Goal: Task Accomplishment & Management: Manage account settings

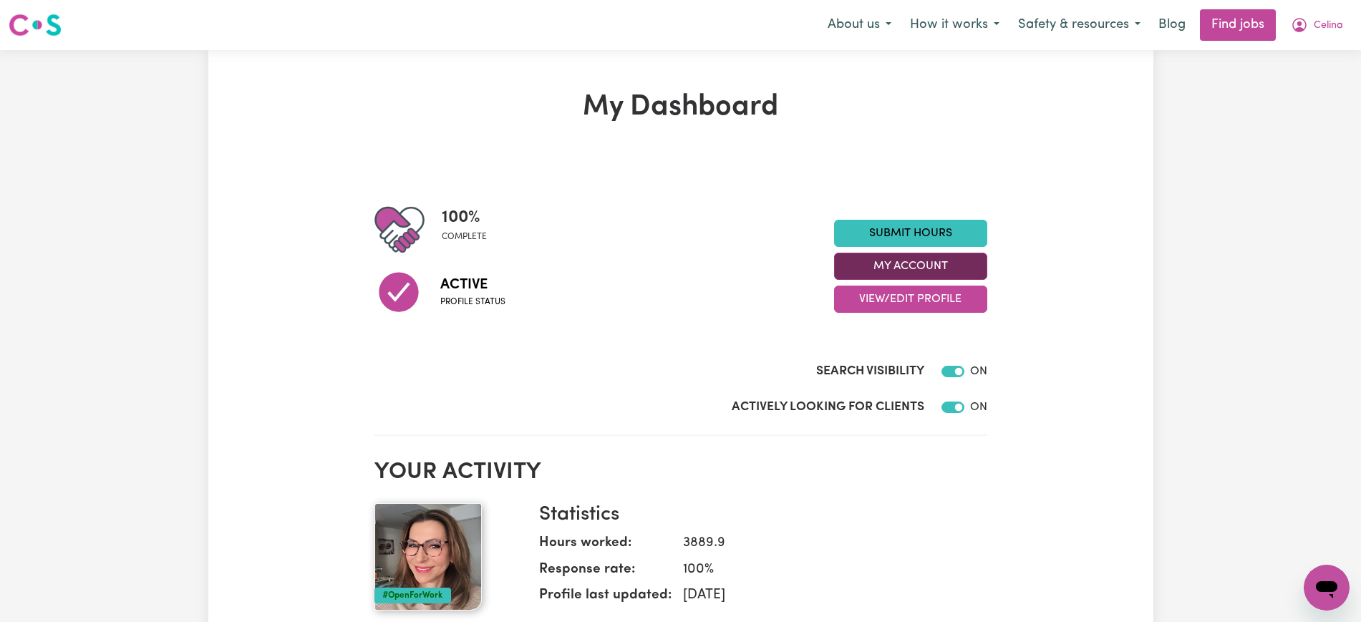
click at [892, 263] on button "My Account" at bounding box center [910, 266] width 153 height 27
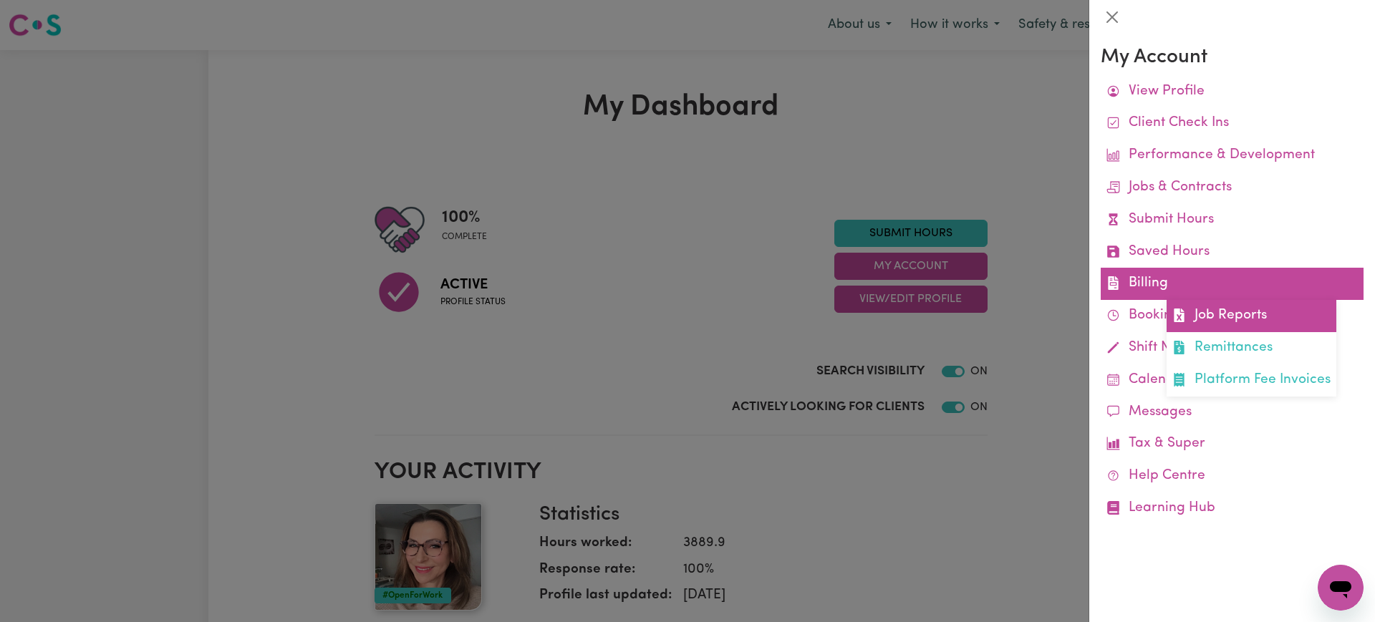
click at [1205, 307] on link "Job Reports" at bounding box center [1252, 316] width 170 height 32
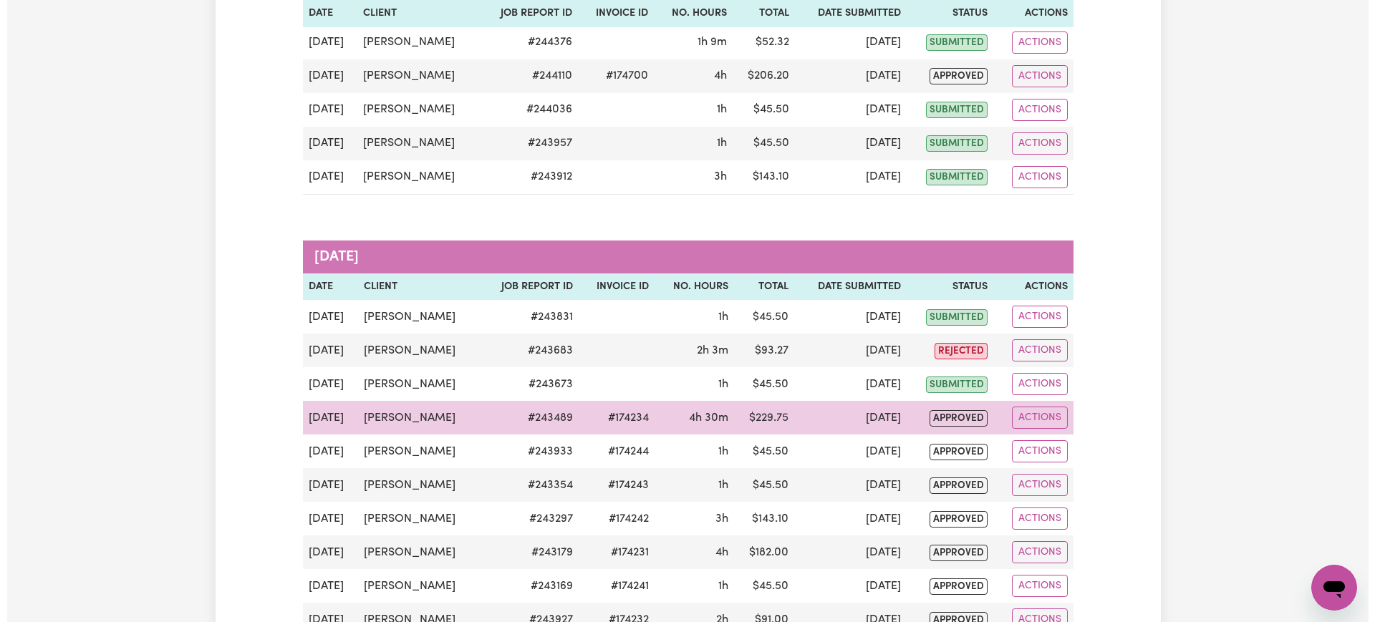
scroll to position [269, 0]
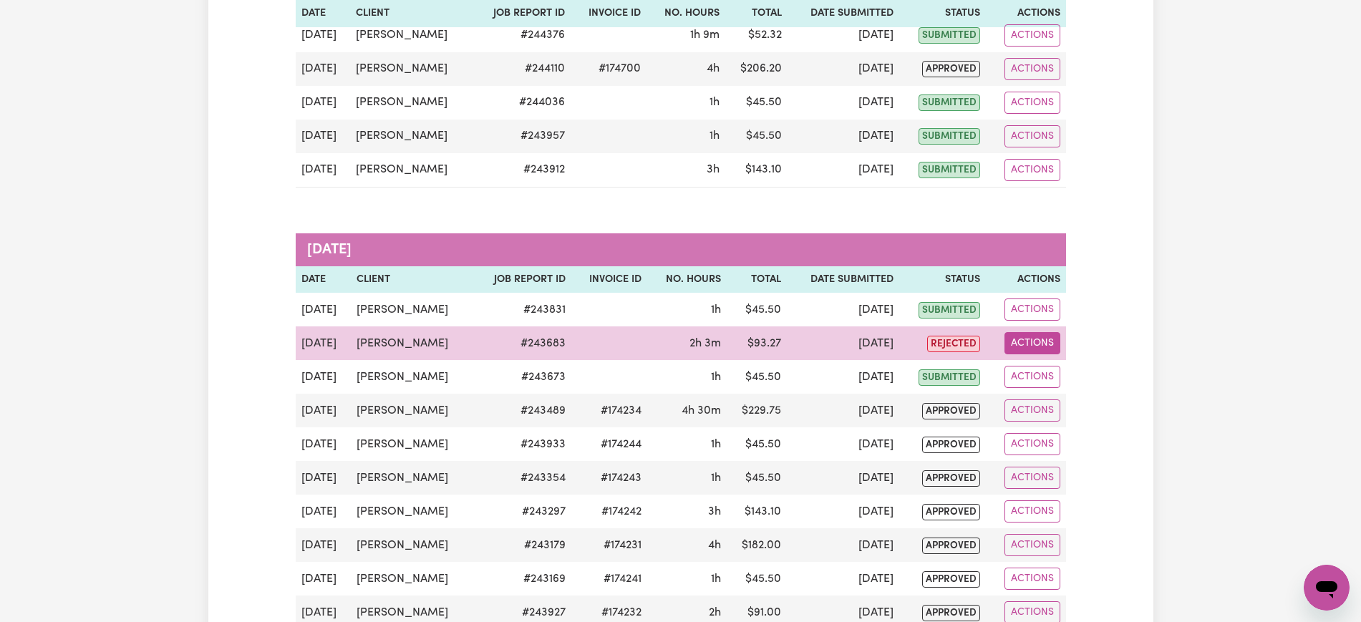
click at [1013, 335] on button "Actions" at bounding box center [1033, 343] width 56 height 22
click at [1035, 371] on link "View Job Report" at bounding box center [1067, 376] width 122 height 29
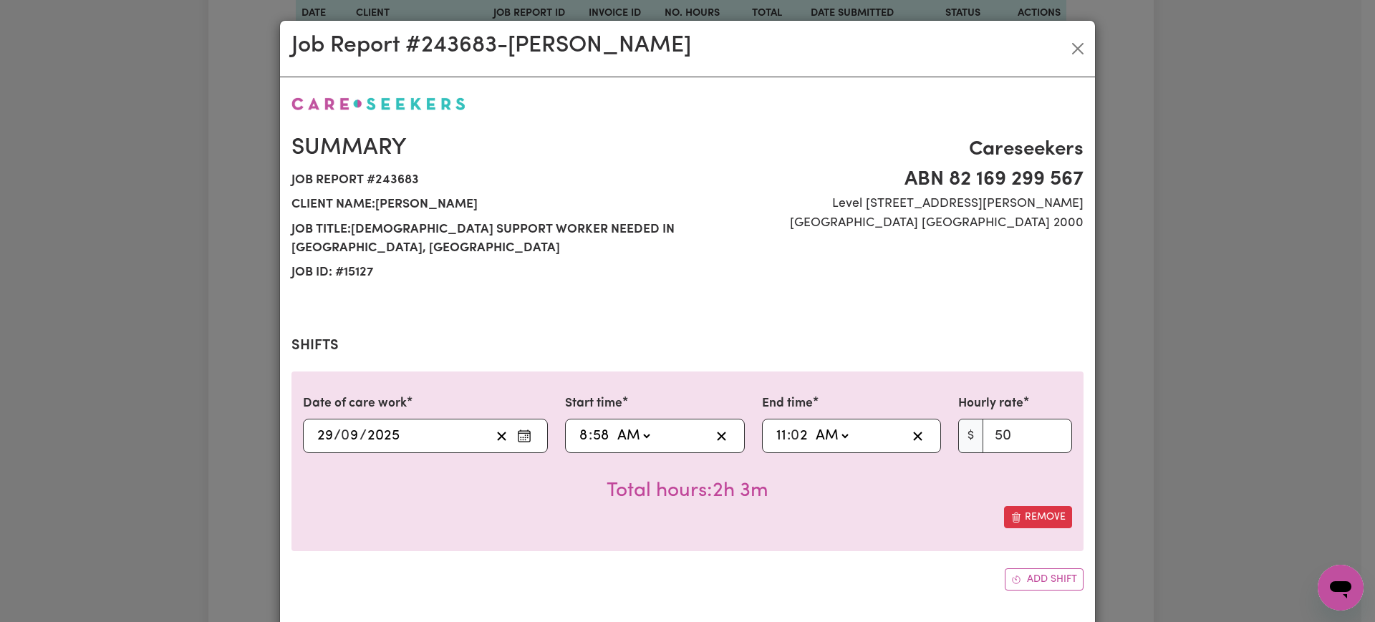
select select "50-Weekday"
click at [579, 440] on input "8" at bounding box center [584, 435] width 10 height 21
type input "09:58"
type input "9"
type input "09:00"
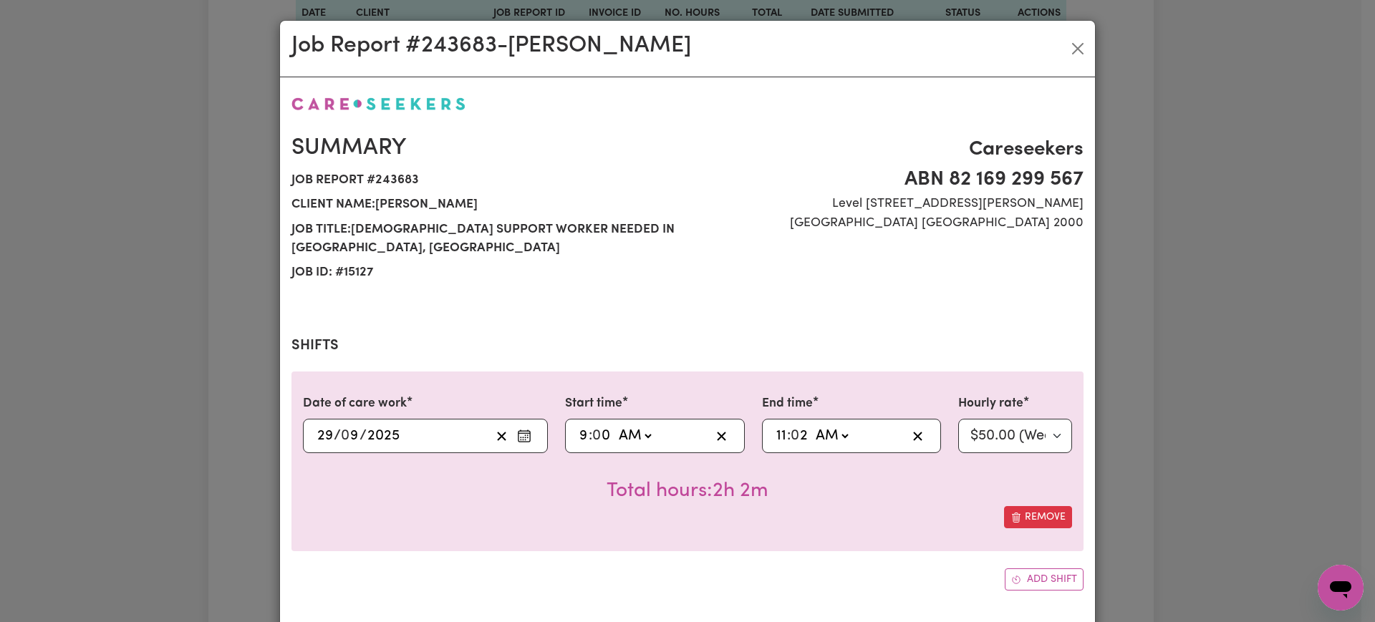
type input "0"
type input "11:00"
type input "0"
click at [833, 501] on div "Total hours: 2h" at bounding box center [687, 479] width 769 height 53
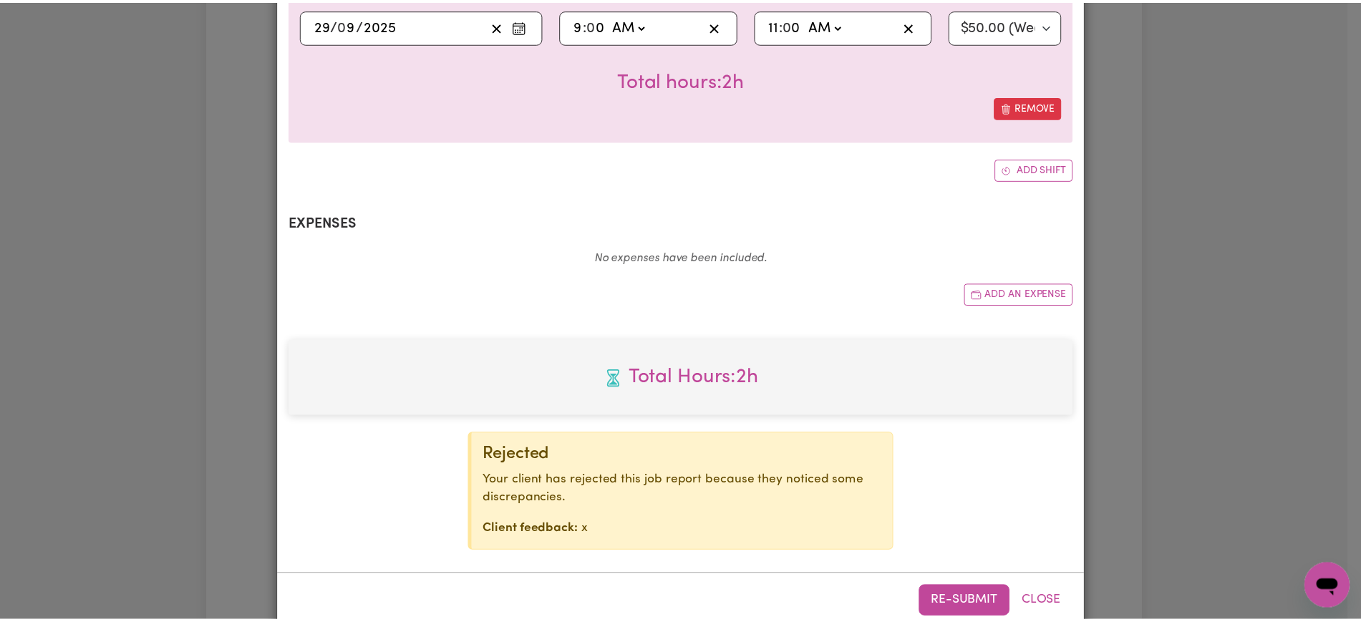
scroll to position [439, 0]
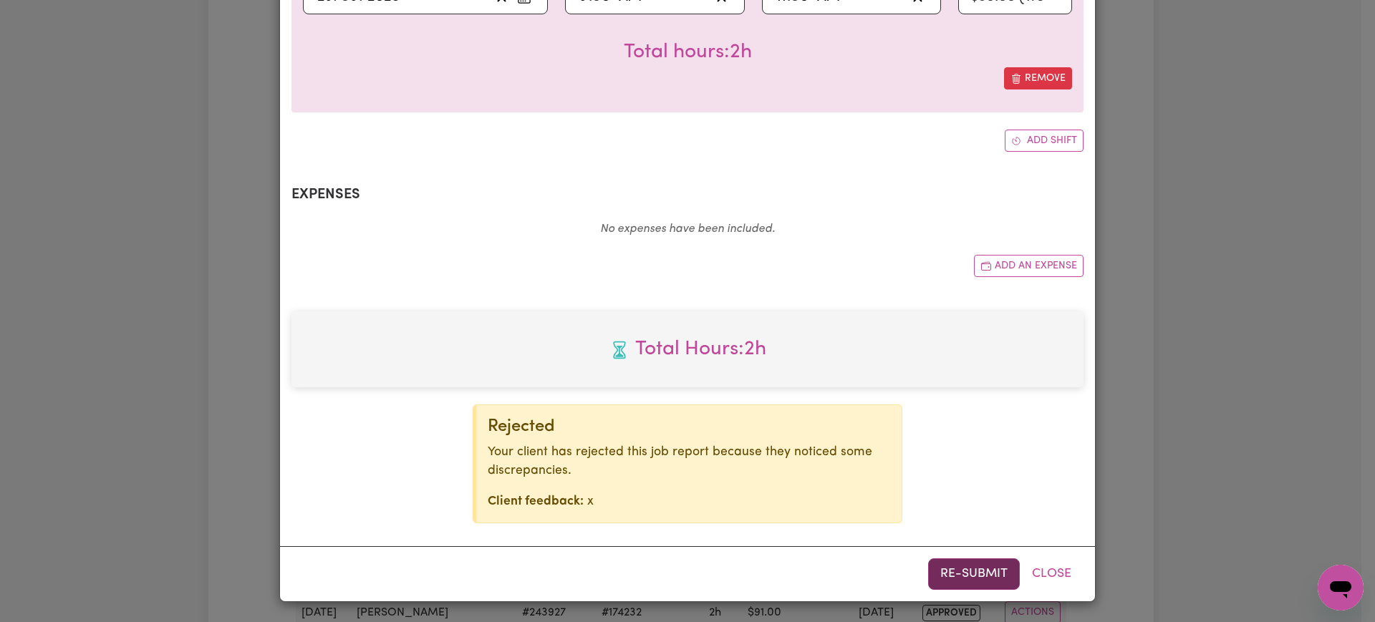
click at [961, 573] on button "Re-submit" at bounding box center [974, 575] width 92 height 32
click at [1228, 379] on div "Job Report # 243683 - [PERSON_NAME] Summary Job report # 243683 Client name: [P…" at bounding box center [687, 311] width 1375 height 622
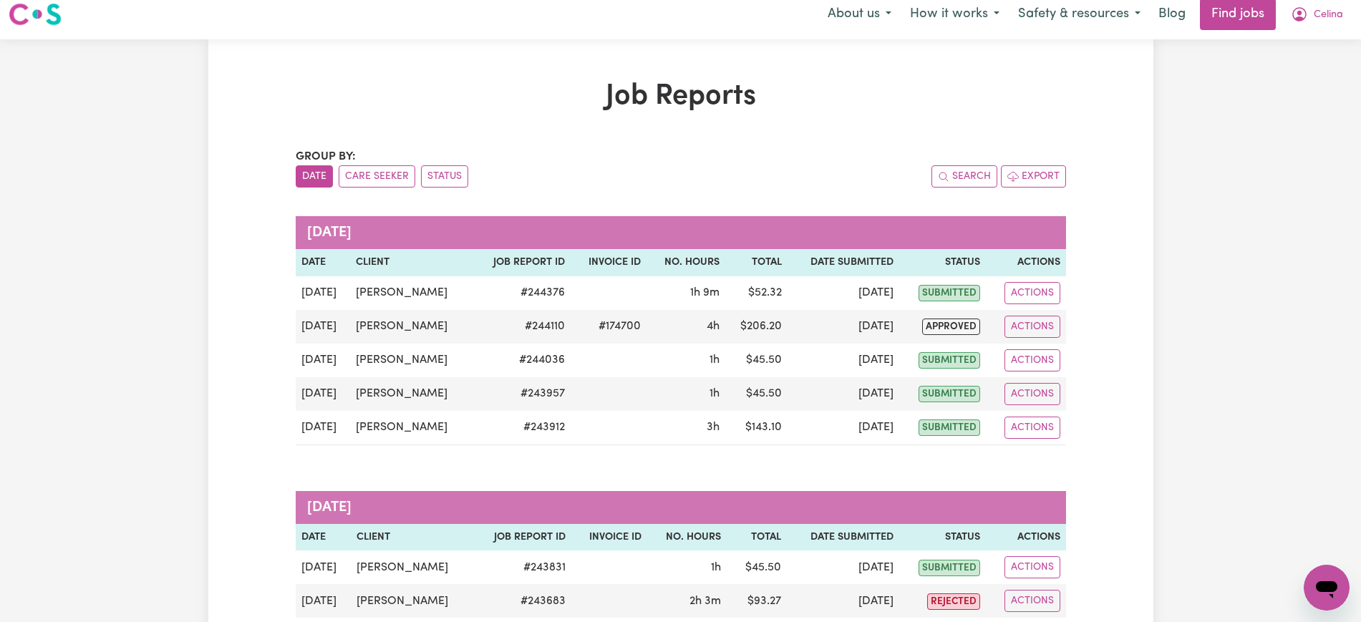
scroll to position [0, 0]
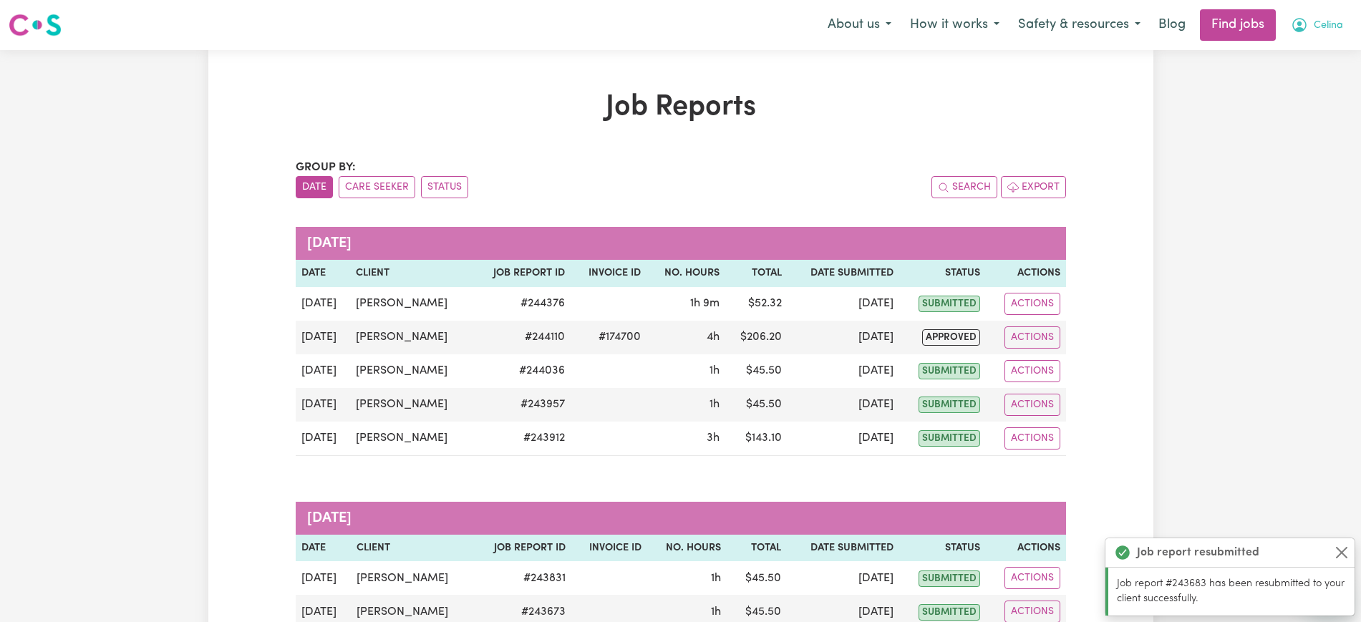
drag, startPoint x: 1326, startPoint y: 22, endPoint x: 1326, endPoint y: 34, distance: 11.5
click at [1329, 22] on span "Celina" at bounding box center [1328, 26] width 29 height 16
click at [1268, 107] on link "Logout" at bounding box center [1295, 109] width 113 height 27
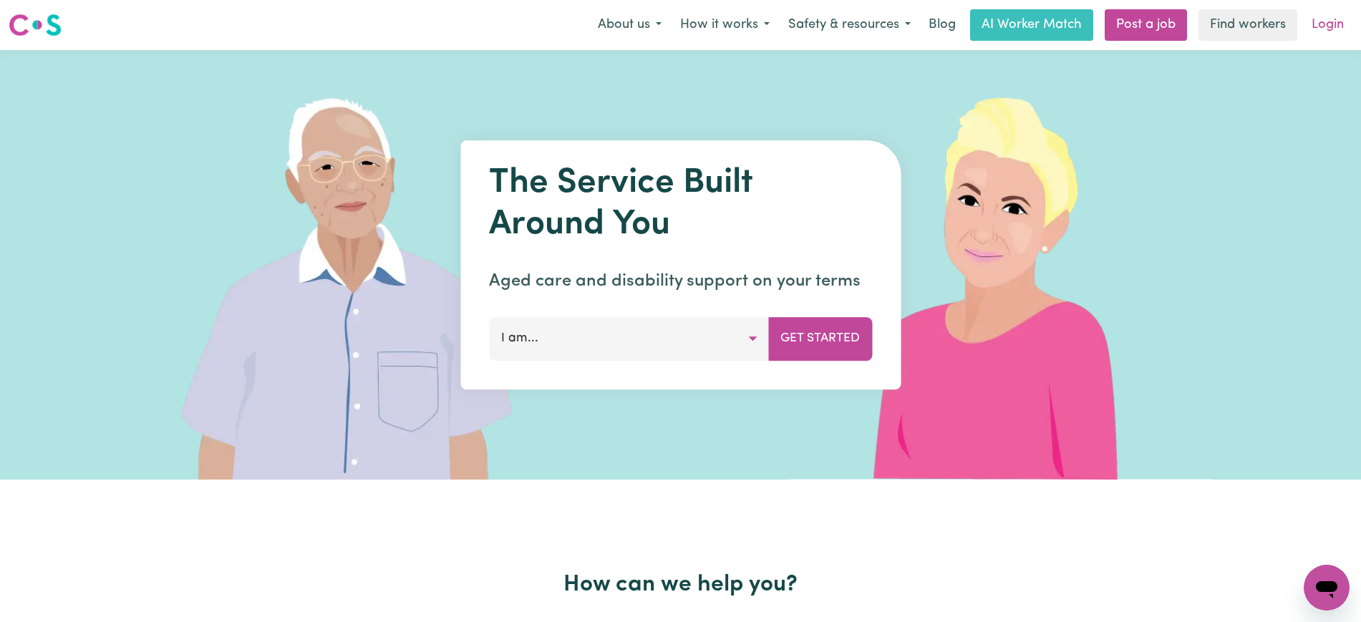
click at [1317, 24] on link "Login" at bounding box center [1327, 25] width 49 height 32
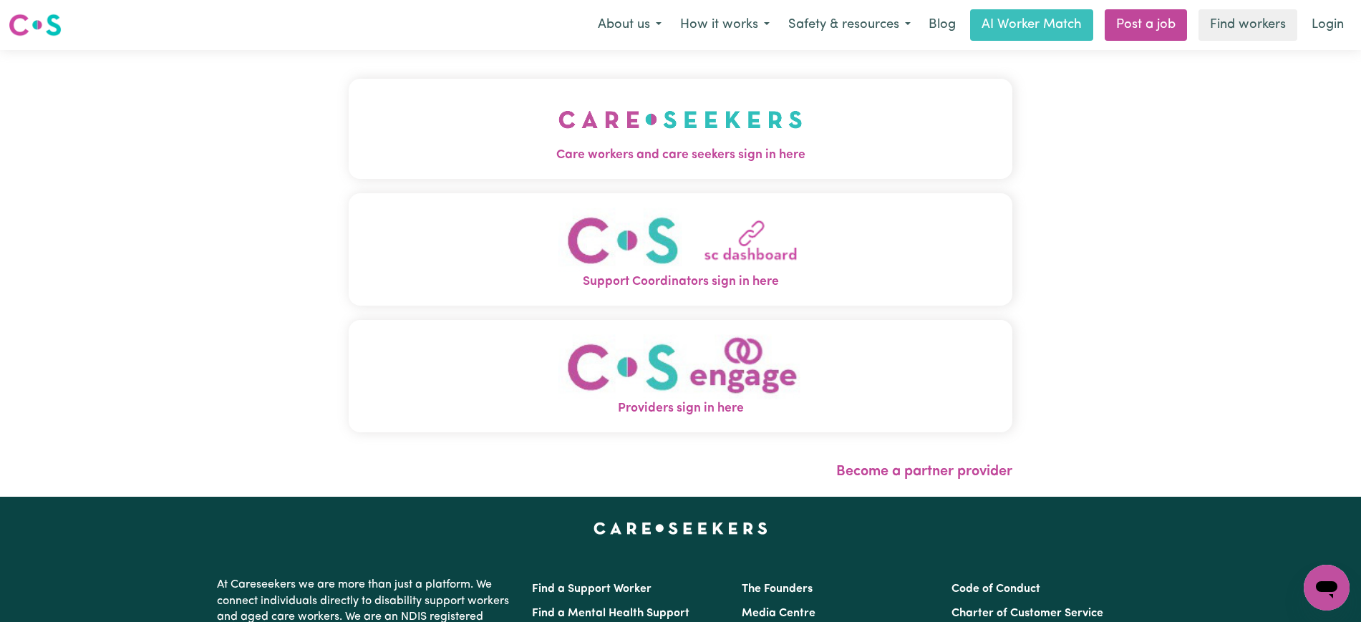
click at [549, 150] on span "Care workers and care seekers sign in here" at bounding box center [681, 155] width 664 height 19
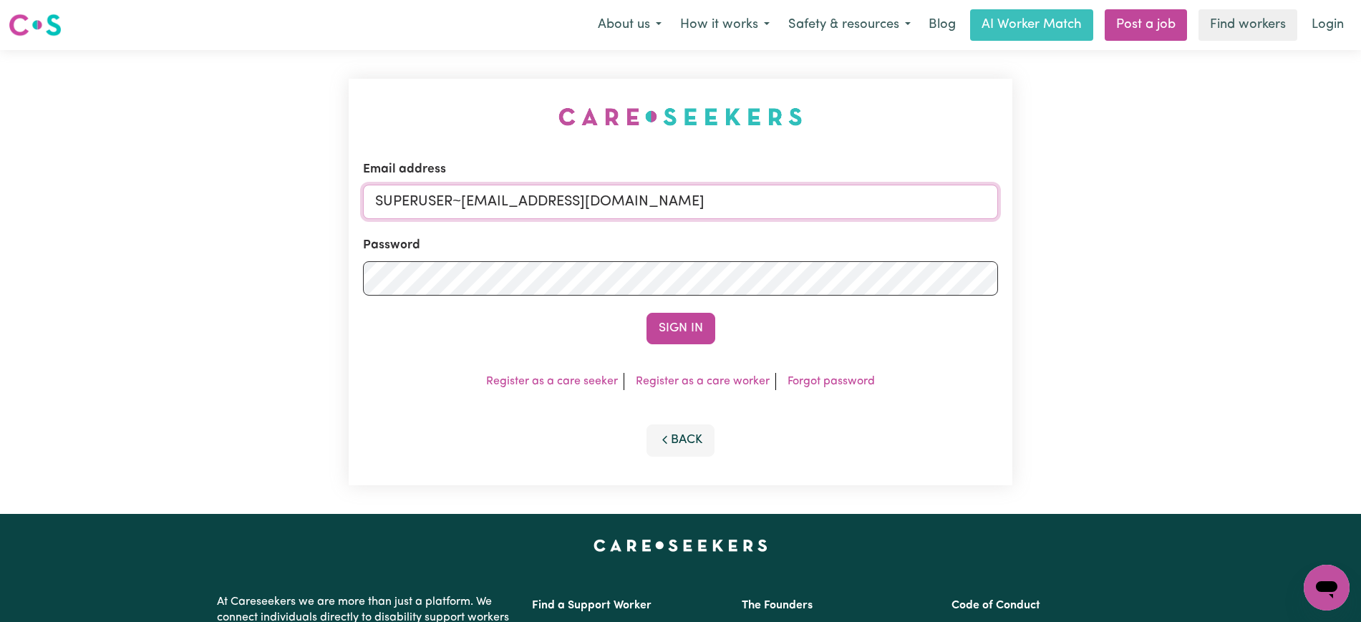
drag, startPoint x: 461, startPoint y: 202, endPoint x: 1045, endPoint y: 218, distance: 583.9
click at [1045, 218] on div "Email address SUPERUSER~[EMAIL_ADDRESS][DOMAIN_NAME] Password Sign In Register …" at bounding box center [680, 282] width 1361 height 464
type input "[EMAIL_ADDRESS][DOMAIN_NAME]"
click at [647, 313] on button "Sign In" at bounding box center [681, 329] width 69 height 32
